Goal: Task Accomplishment & Management: Use online tool/utility

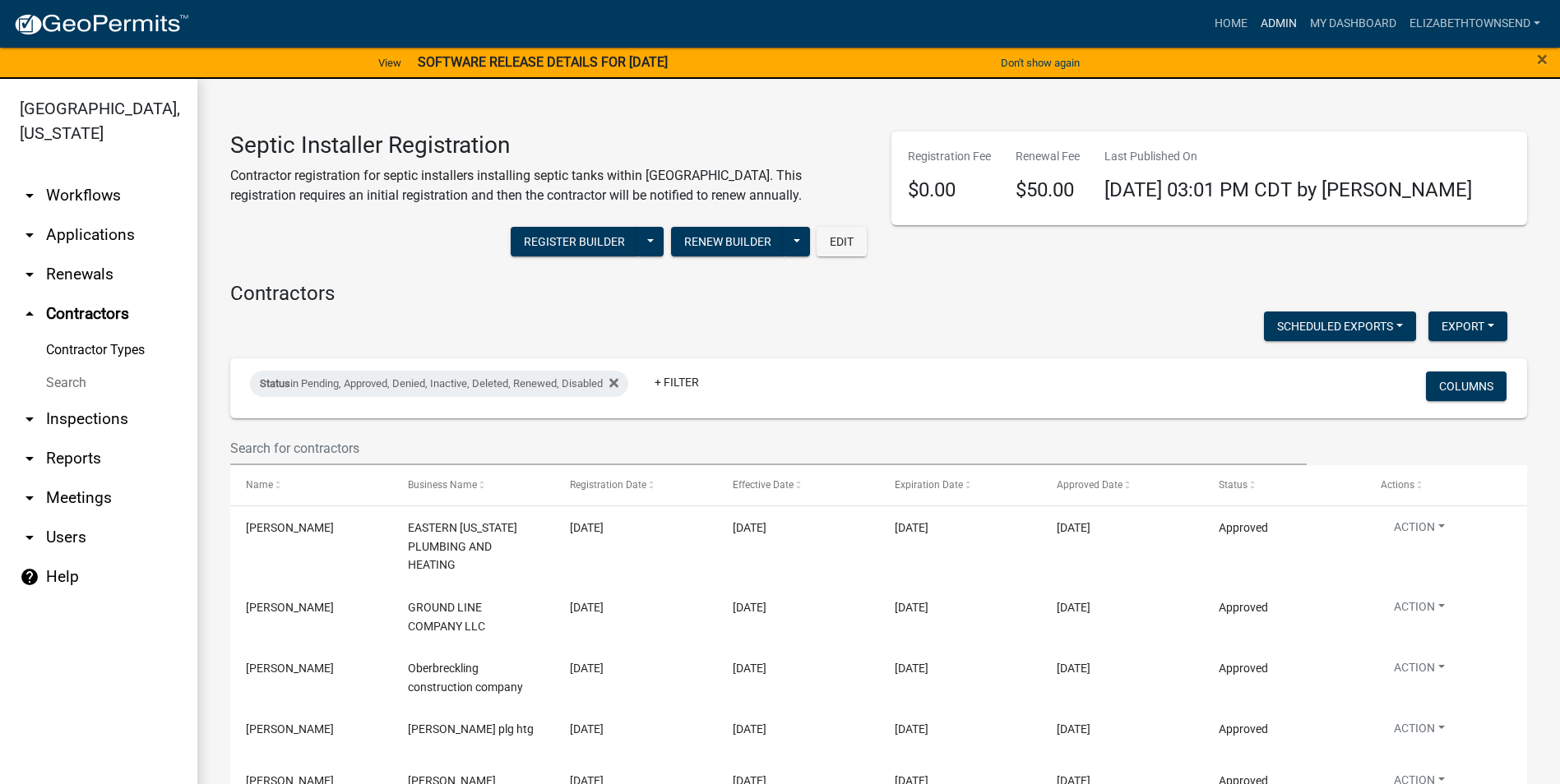
click at [1288, 29] on link "Admin" at bounding box center [1279, 24] width 50 height 31
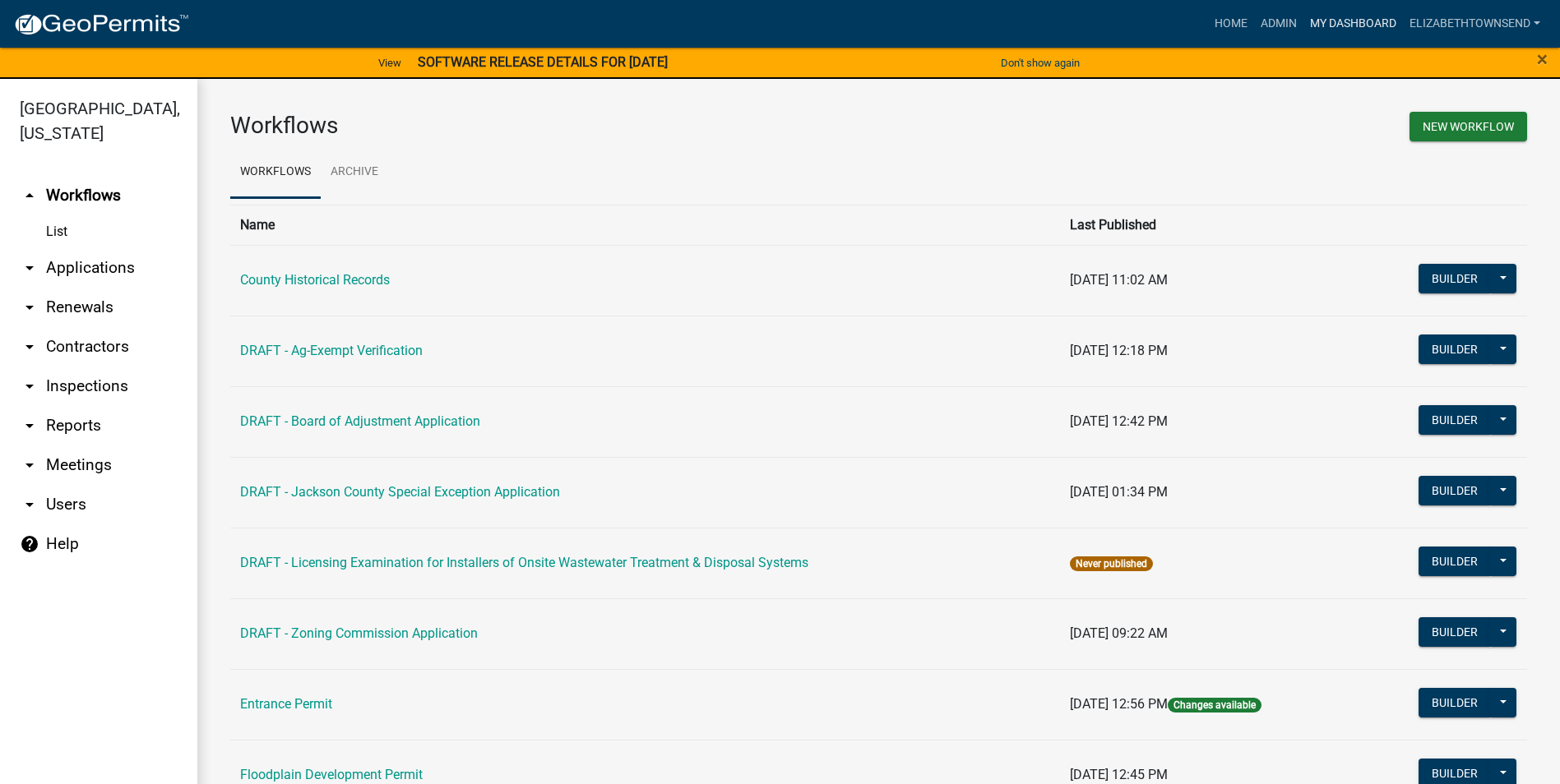
click at [1345, 24] on link "My Dashboard" at bounding box center [1353, 24] width 100 height 31
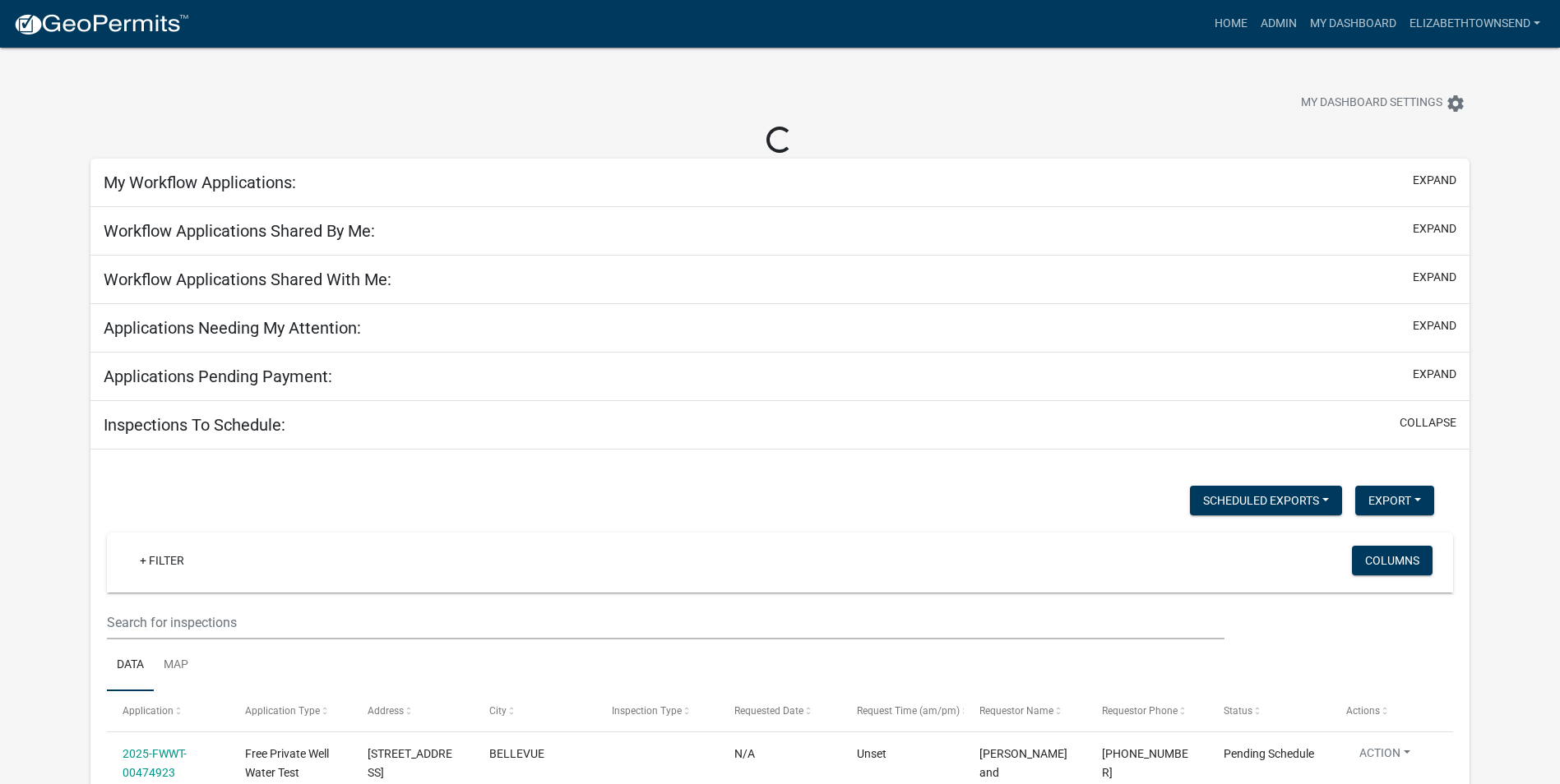
select select "3: 100"
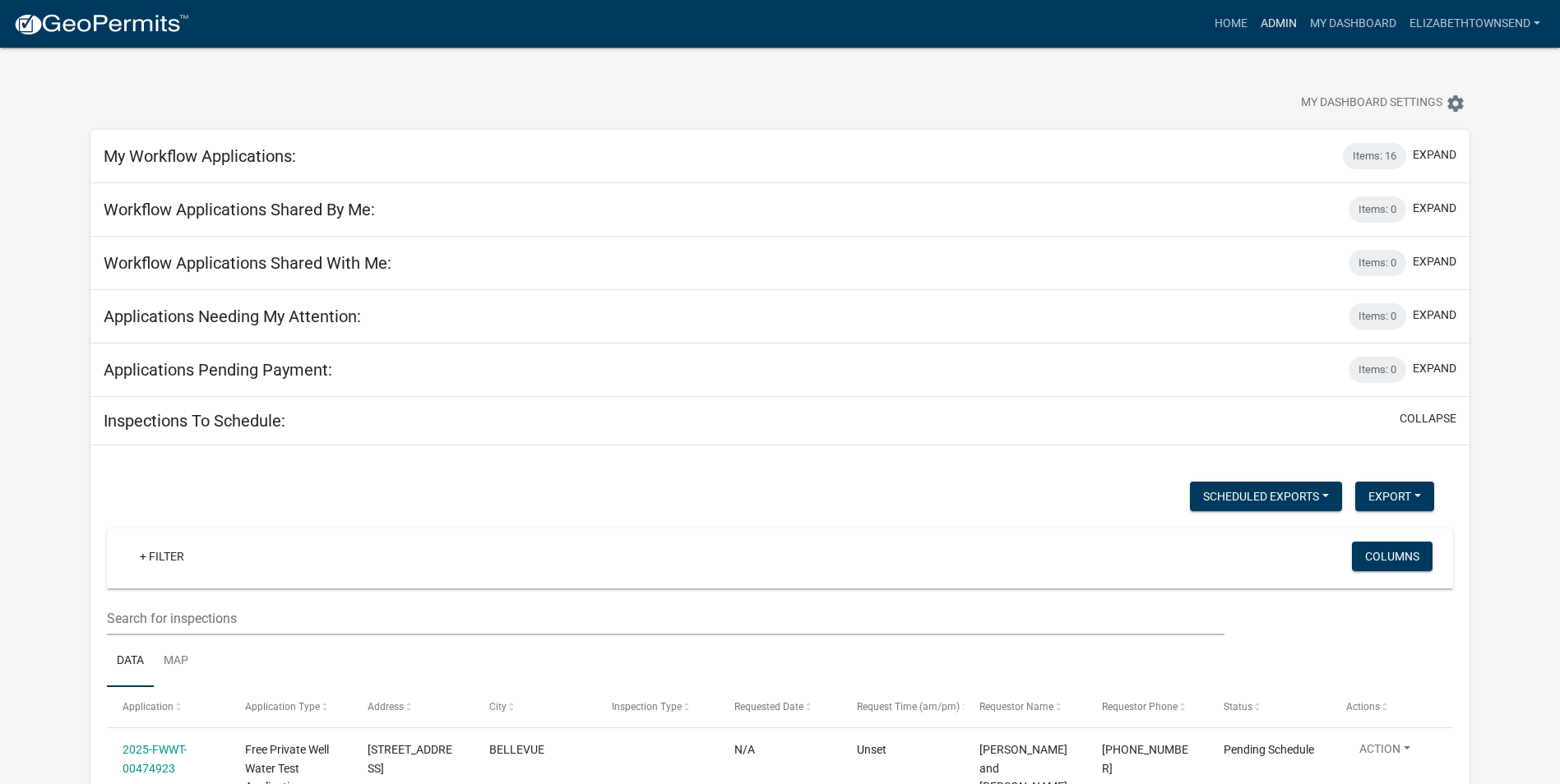
click at [1270, 27] on link "Admin" at bounding box center [1279, 24] width 50 height 31
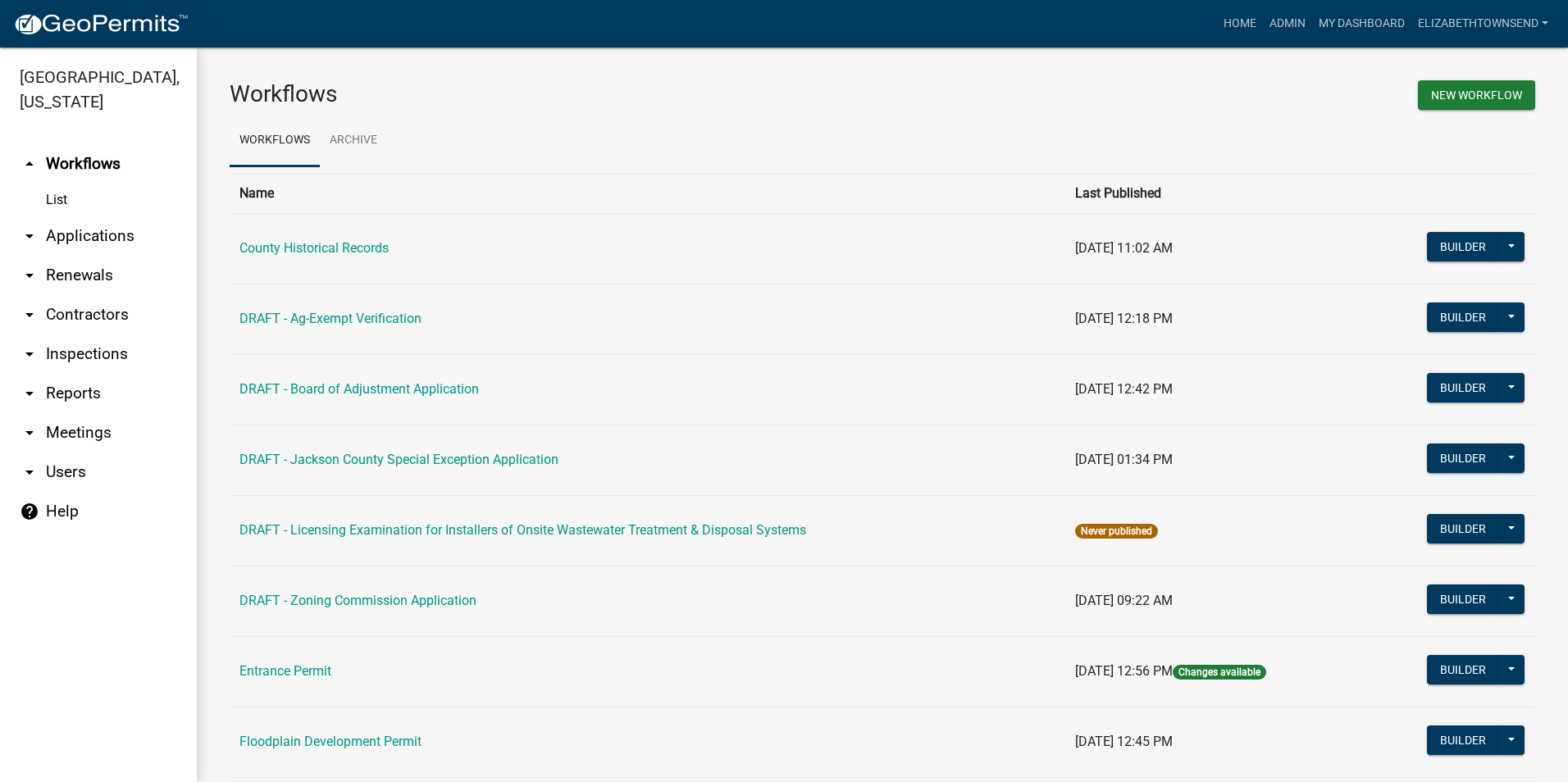
click at [96, 217] on link "arrow_drop_down Applications" at bounding box center [98, 236] width 197 height 39
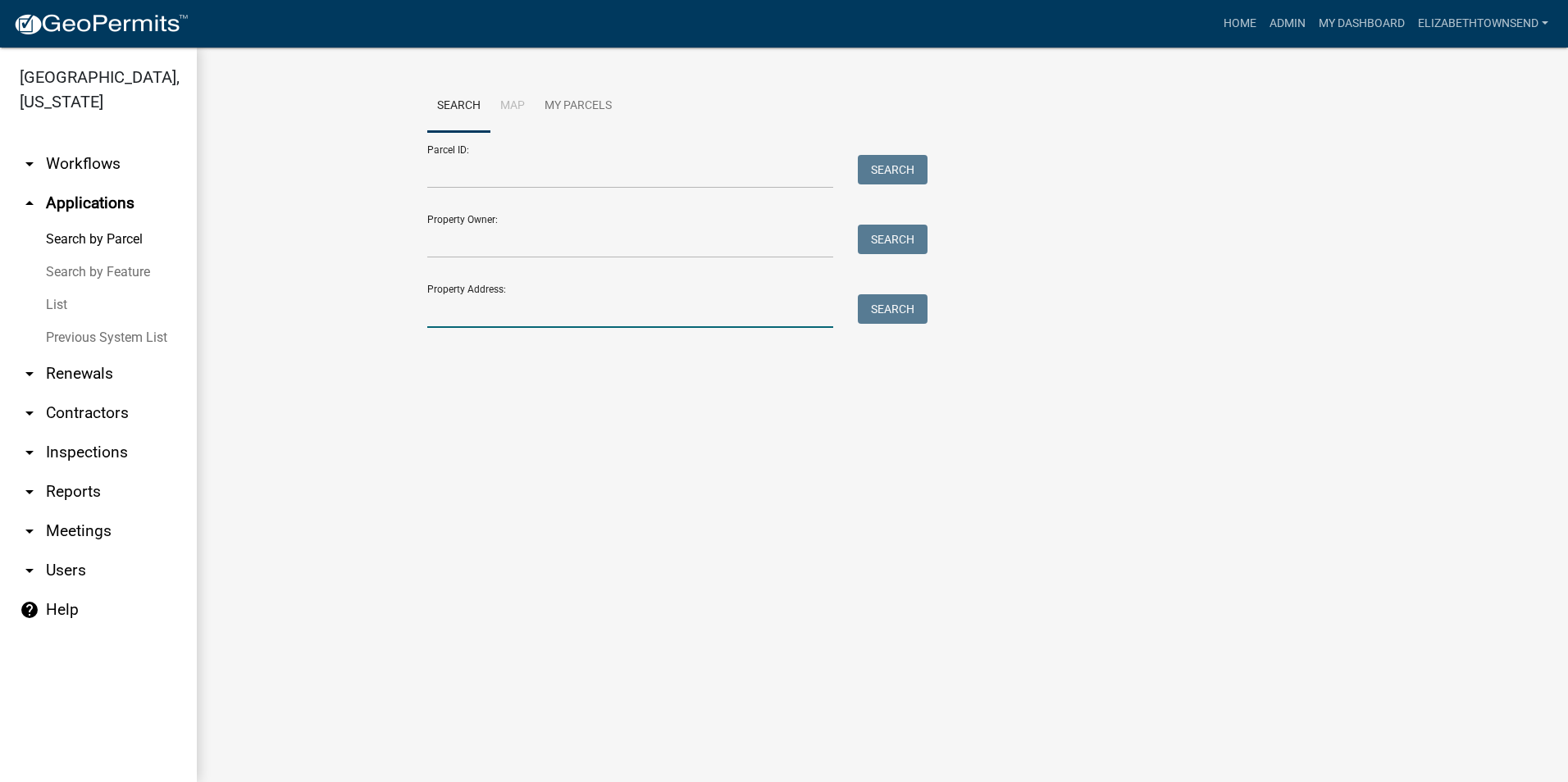
click at [504, 308] on input "Property Address:" at bounding box center [630, 311] width 406 height 33
click at [493, 315] on input "Property Address:" at bounding box center [630, 311] width 406 height 33
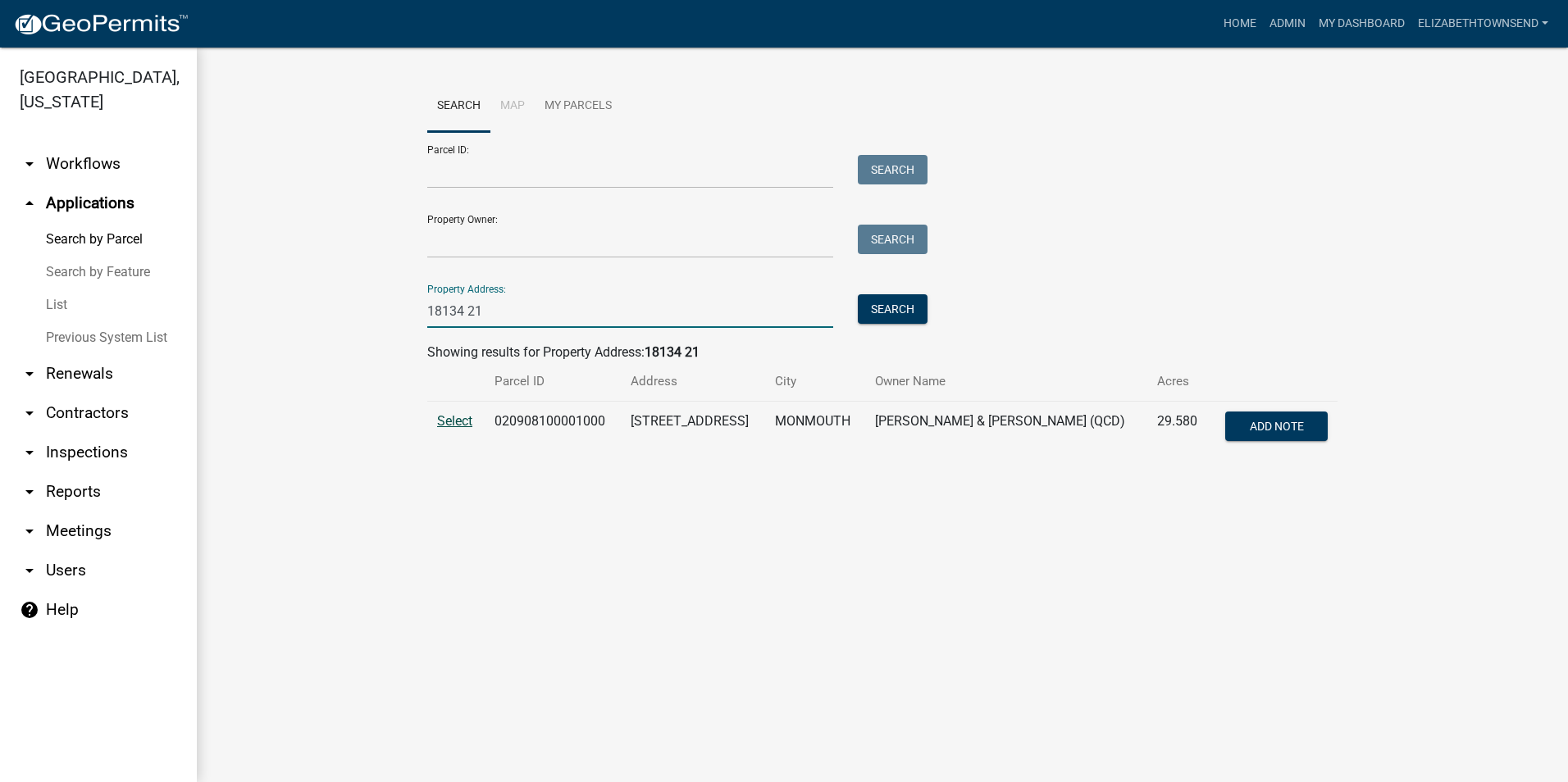
type input "18134 21"
click at [442, 419] on span "Select" at bounding box center [455, 421] width 35 height 16
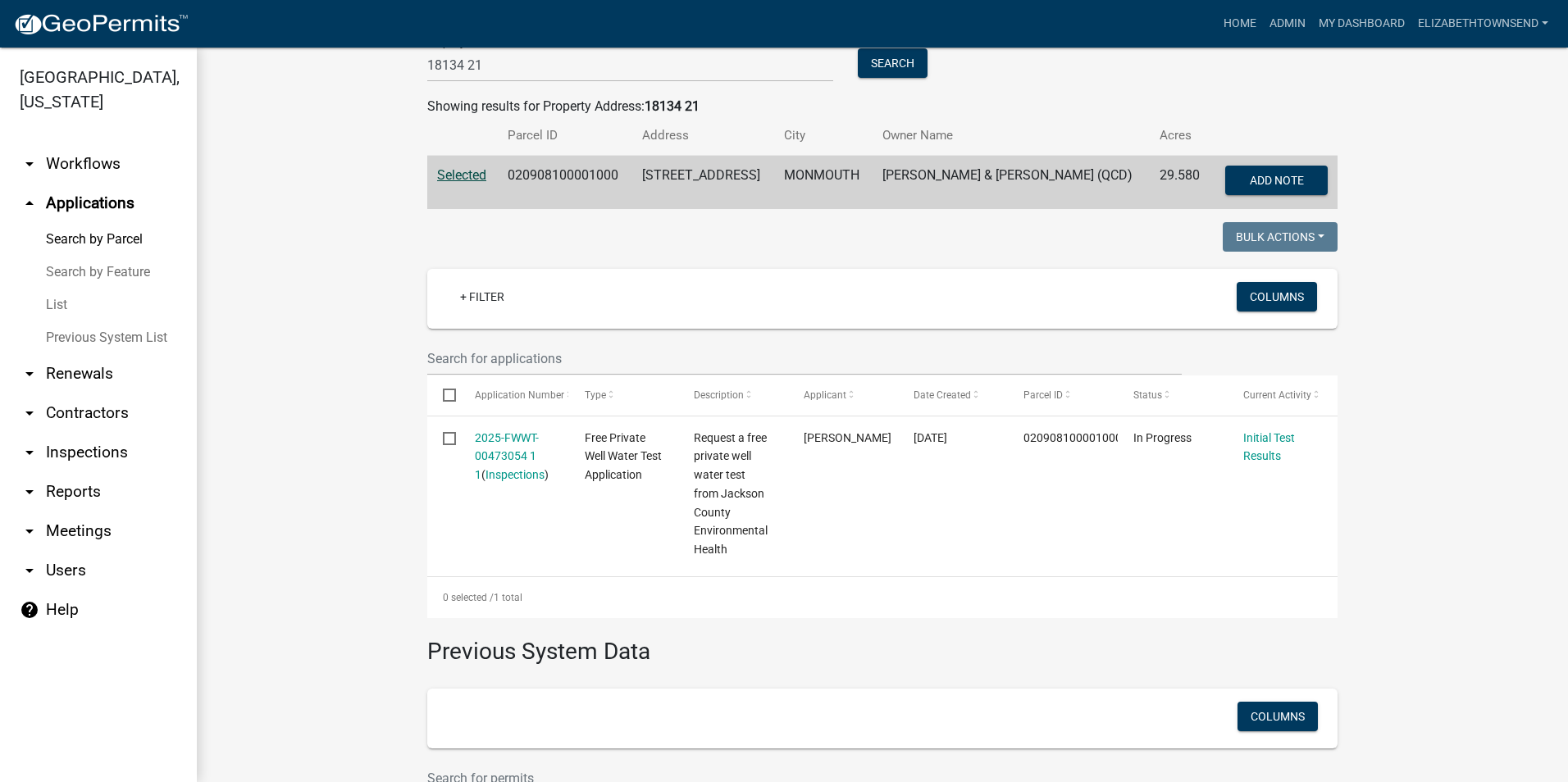
scroll to position [164, 0]
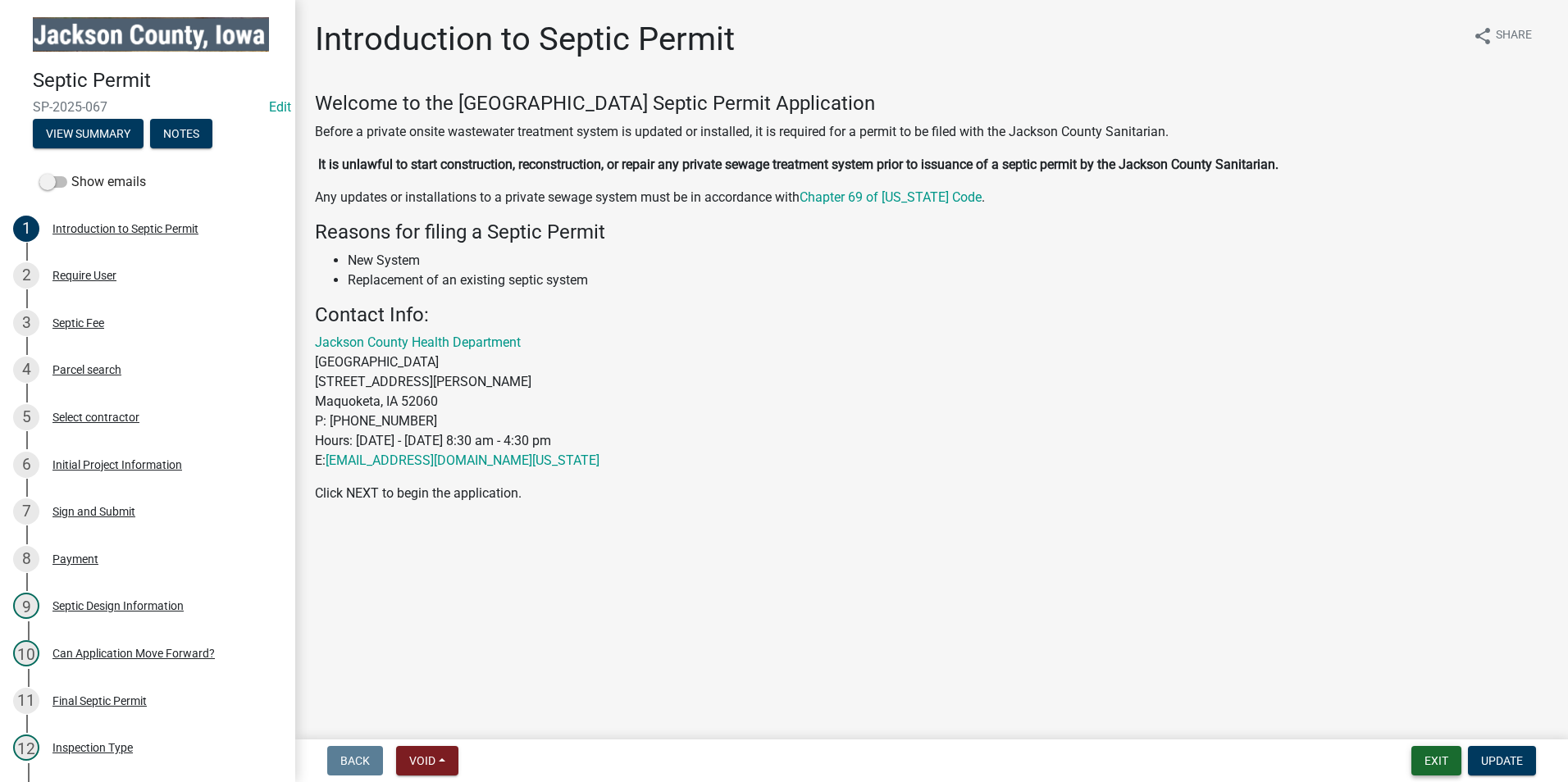
click at [1433, 770] on button "Exit" at bounding box center [1437, 760] width 50 height 29
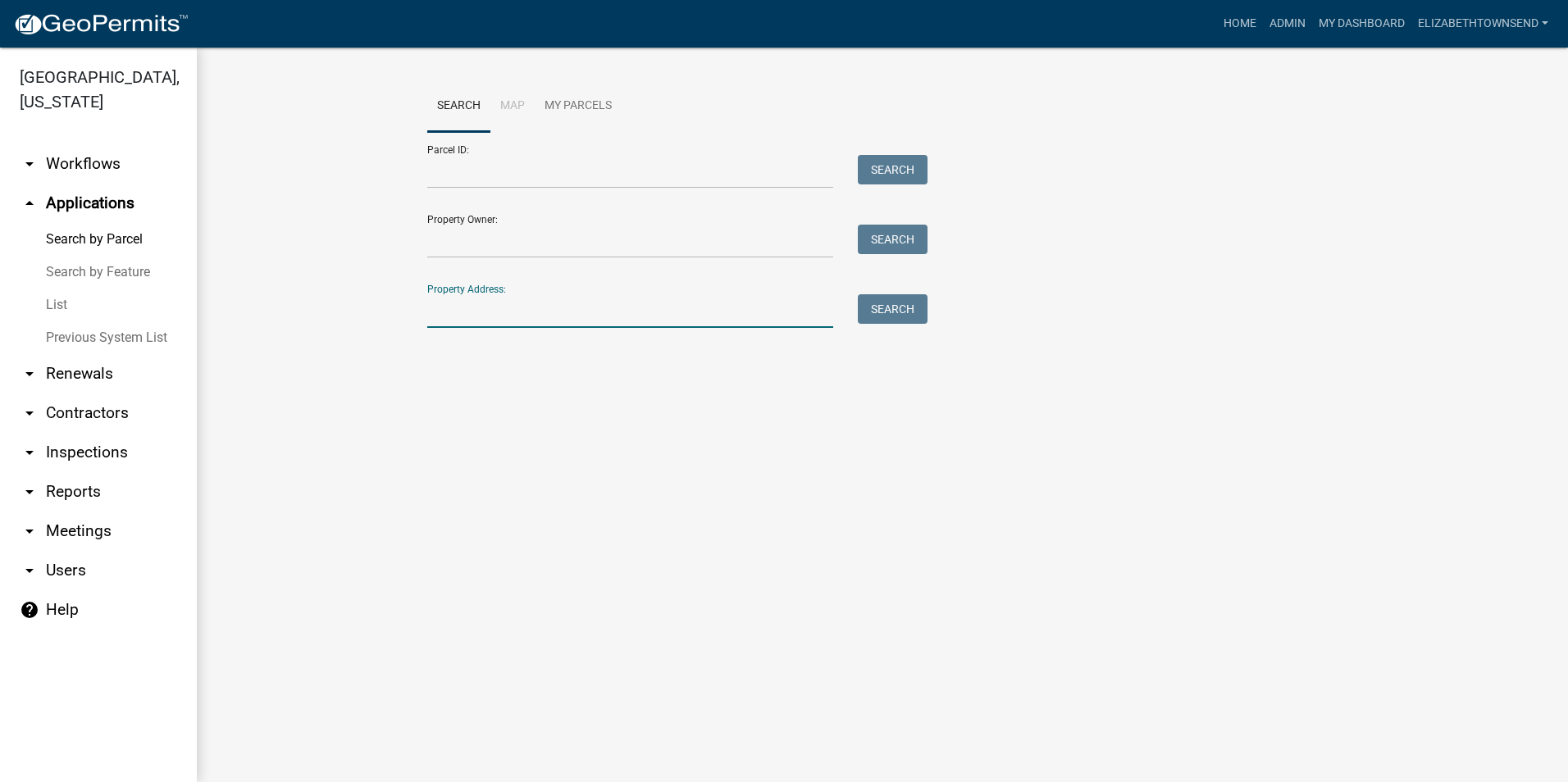
click at [566, 309] on input "Property Address:" at bounding box center [630, 311] width 406 height 33
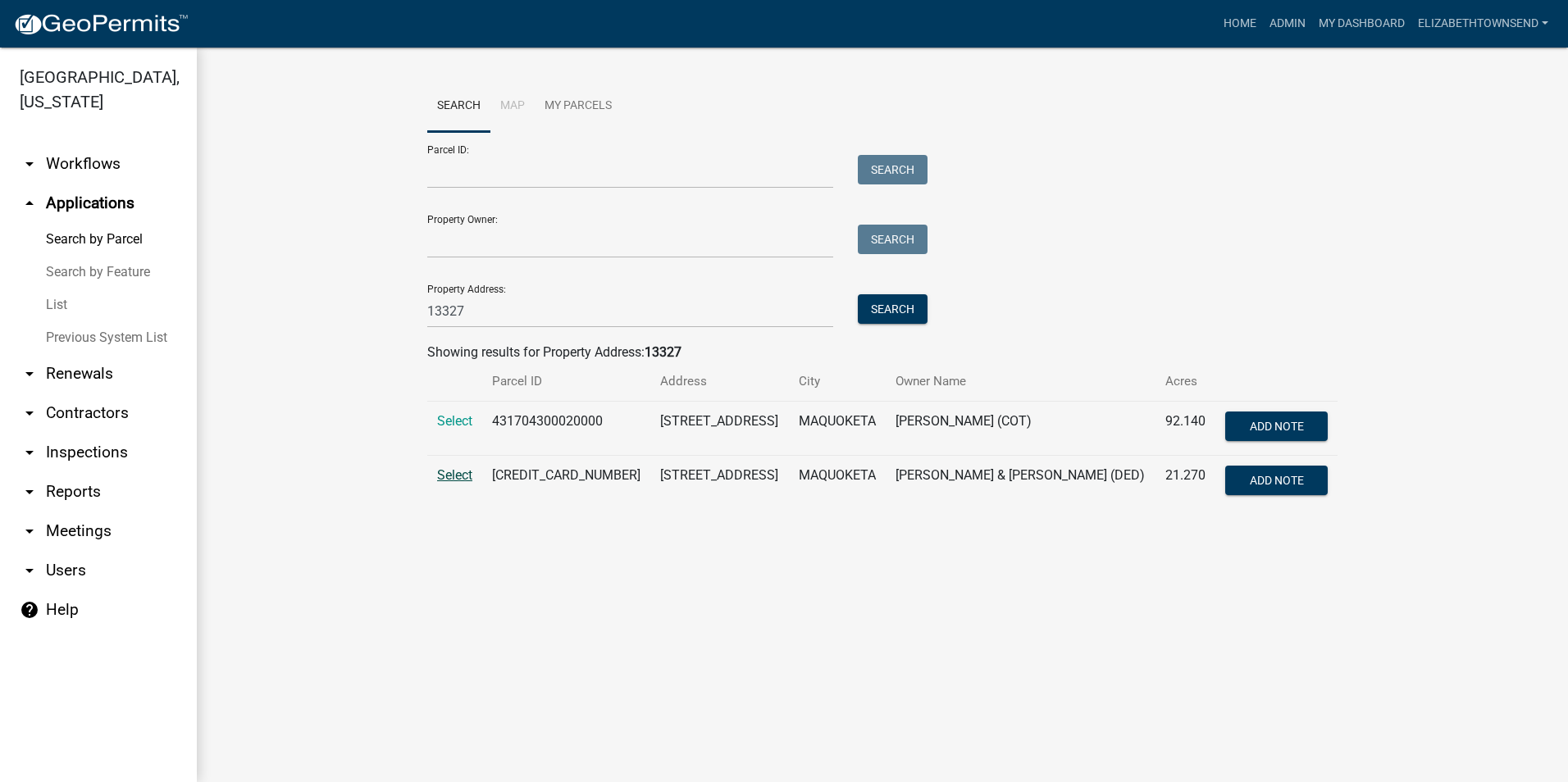
click at [459, 474] on span "Select" at bounding box center [455, 475] width 35 height 16
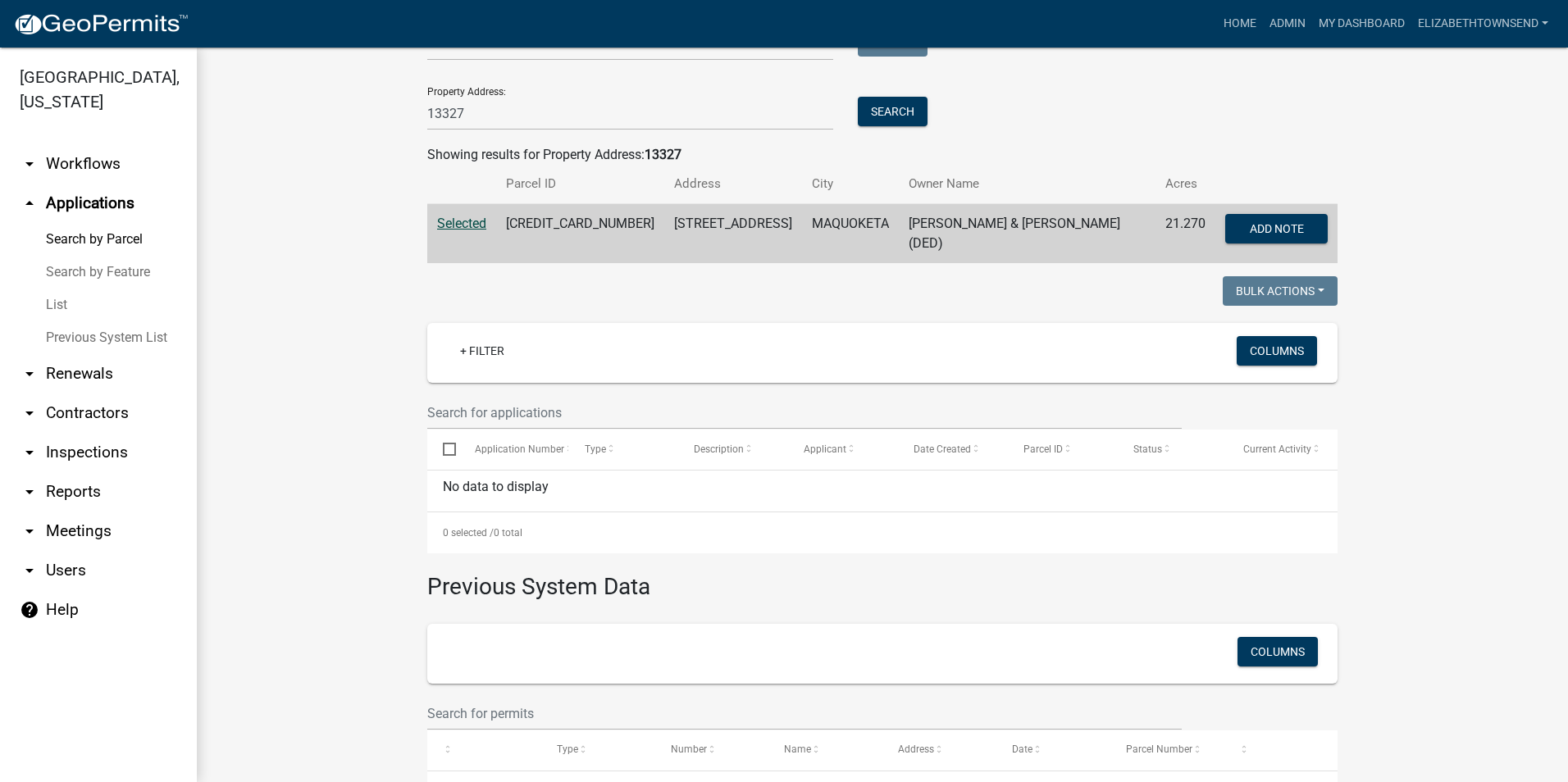
scroll to position [133, 0]
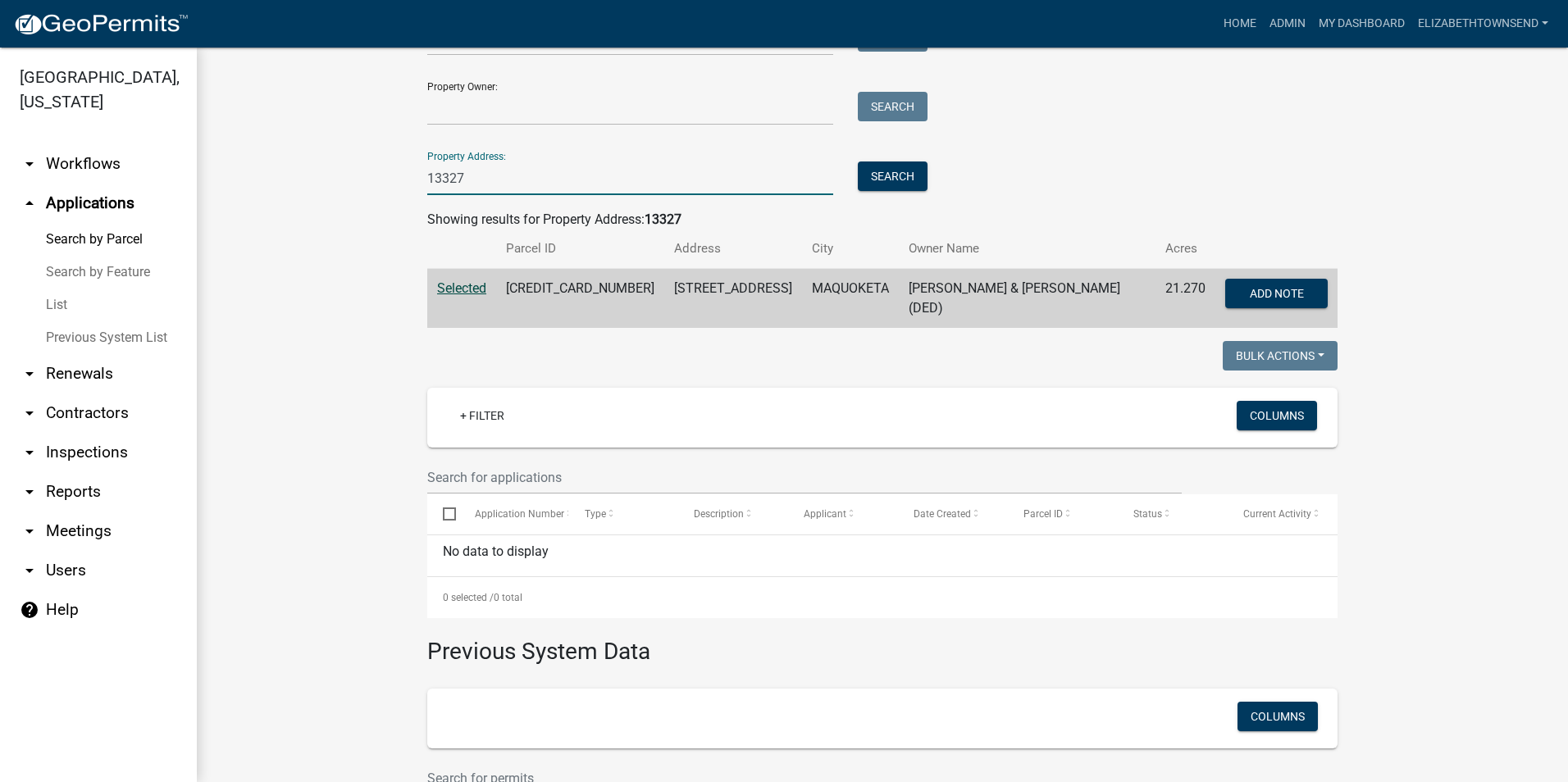
click at [478, 183] on input "13327" at bounding box center [630, 178] width 406 height 33
click at [568, 167] on input "13327" at bounding box center [630, 178] width 406 height 33
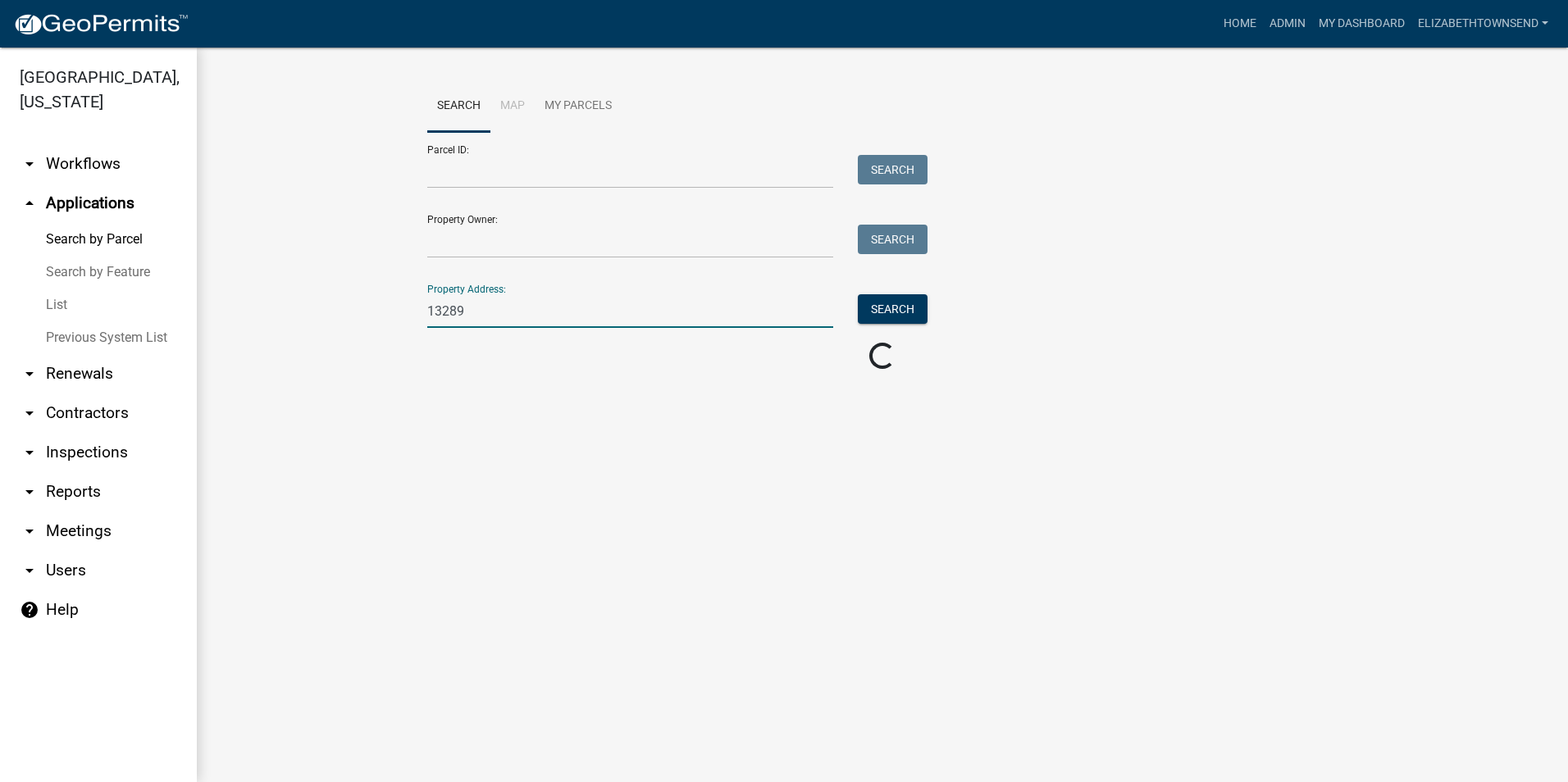
scroll to position [0, 0]
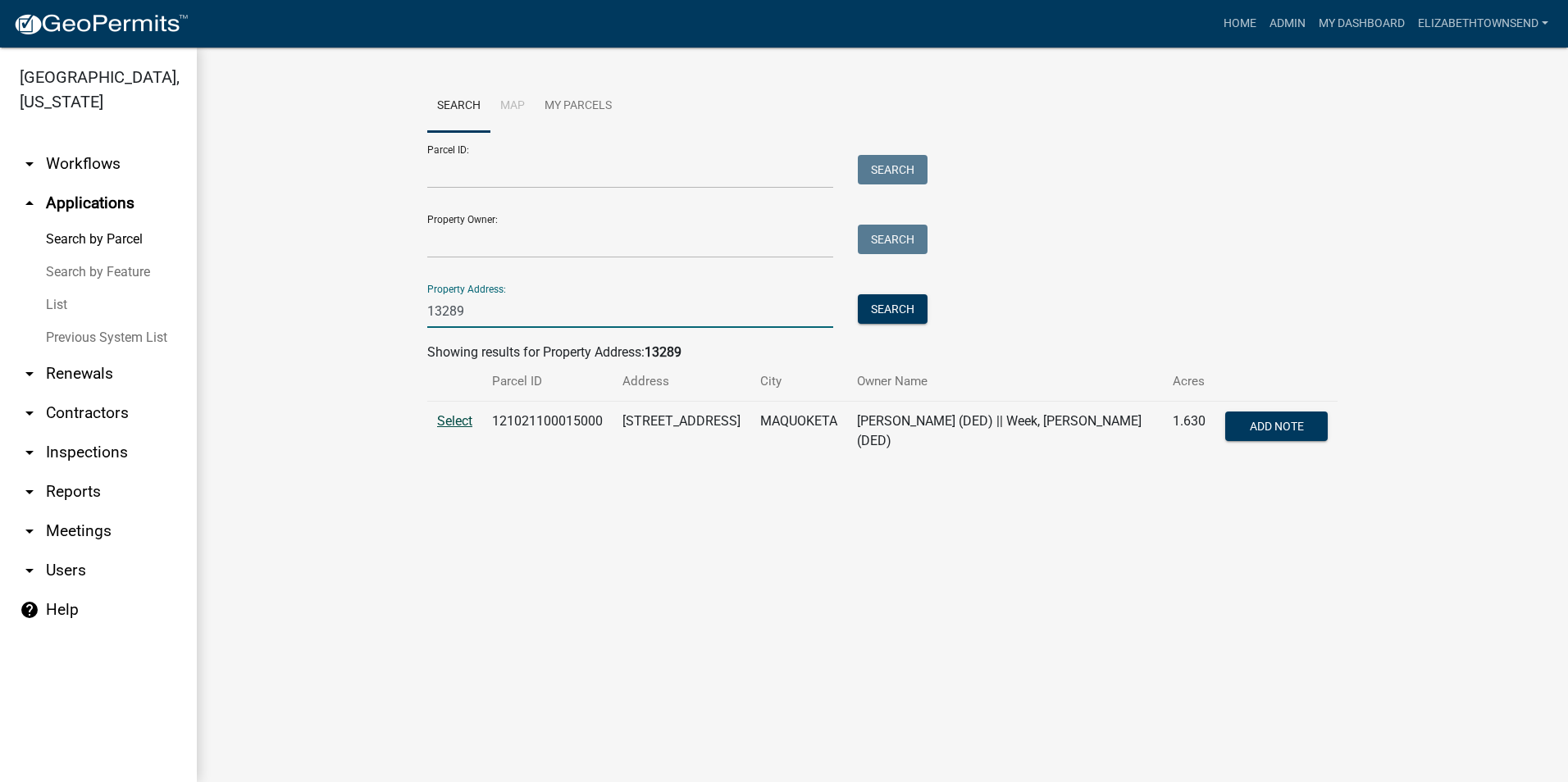
type input "13289"
click at [453, 417] on span "Select" at bounding box center [455, 421] width 35 height 16
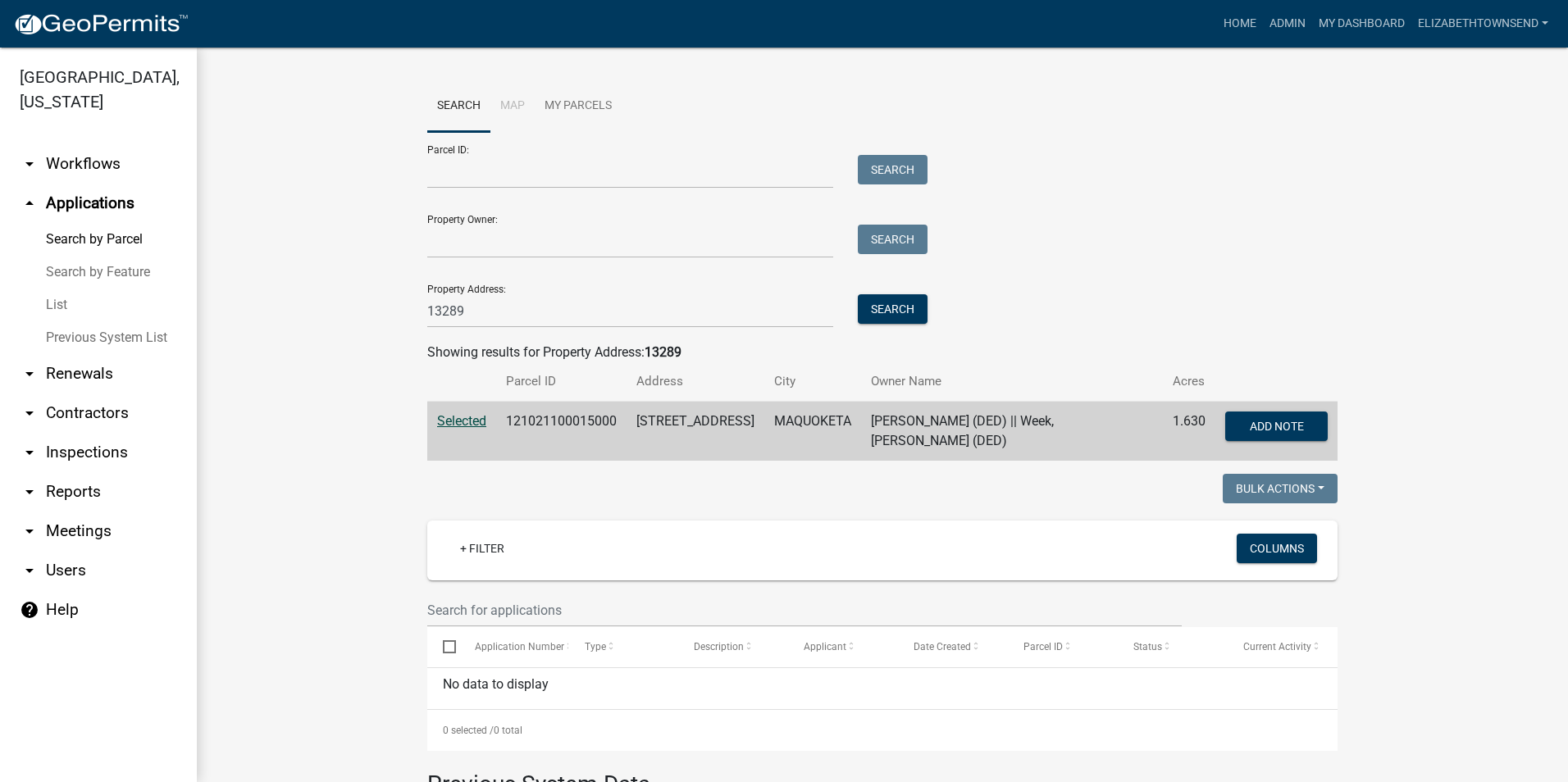
click at [469, 422] on span "Selected" at bounding box center [461, 421] width 49 height 16
click at [466, 419] on span "Selected" at bounding box center [461, 421] width 49 height 16
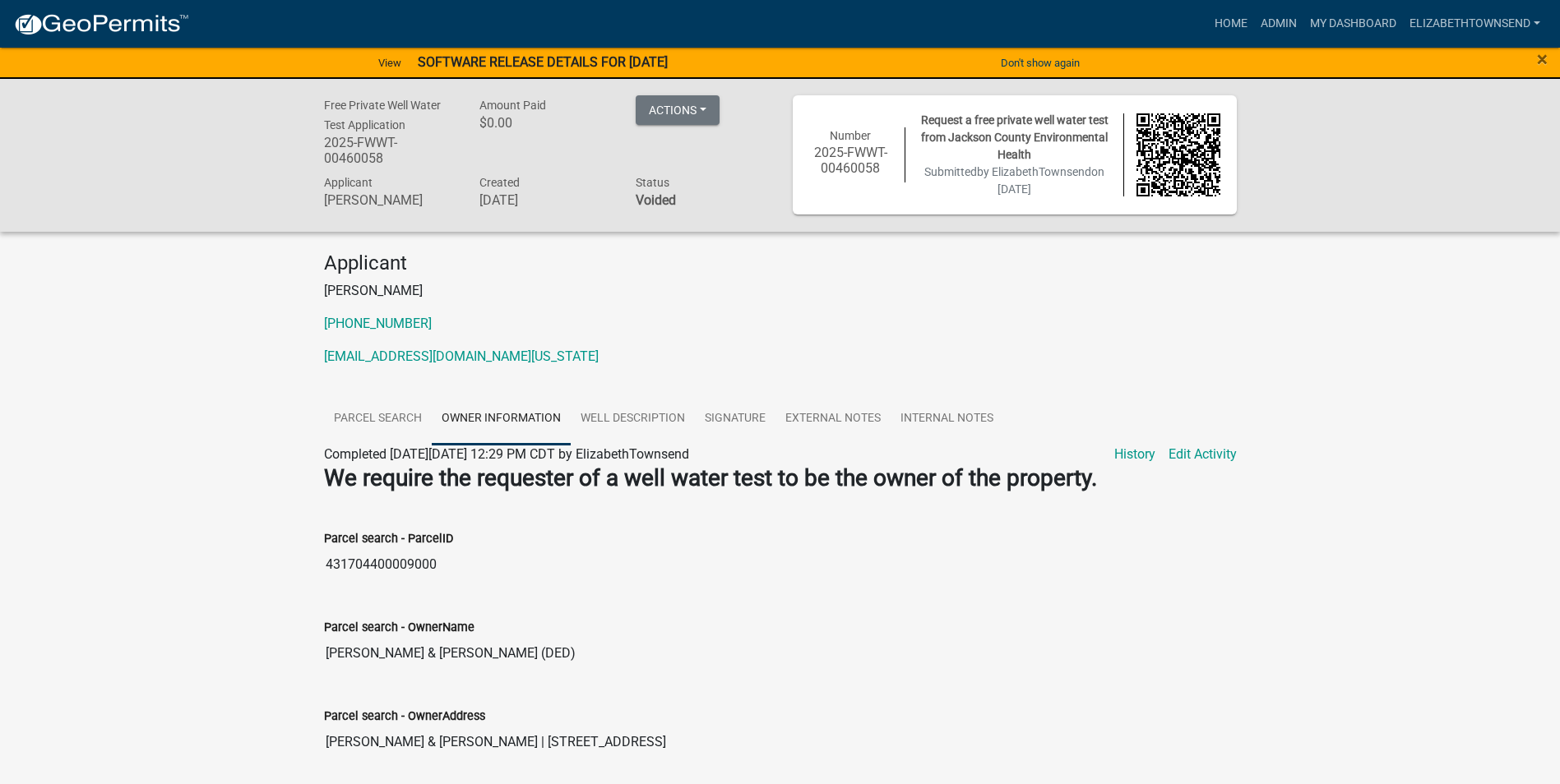
scroll to position [181, 0]
